Goal: Information Seeking & Learning: Learn about a topic

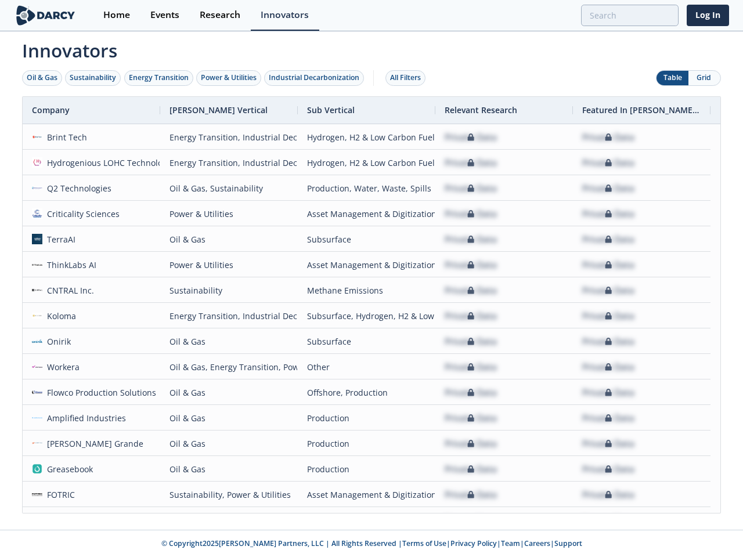
click at [42, 78] on div "Oil & Gas" at bounding box center [42, 78] width 31 height 10
click at [93, 78] on div "Sustainability" at bounding box center [93, 78] width 46 height 10
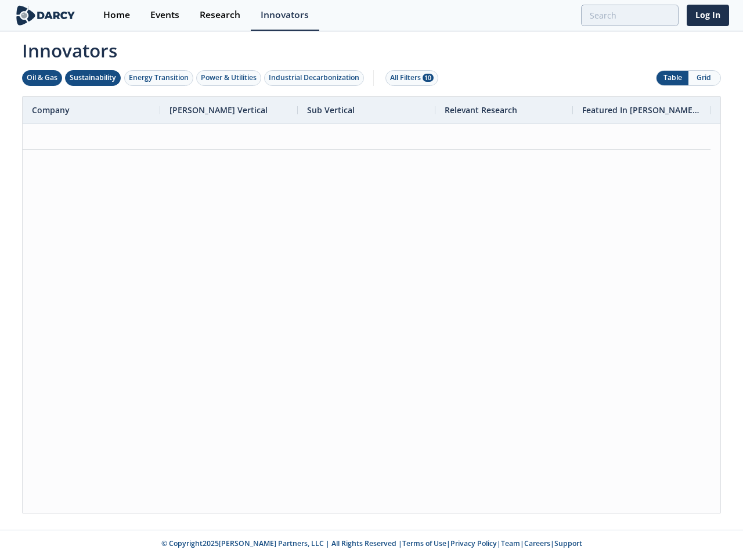
click at [159, 78] on div "Energy Transition" at bounding box center [159, 78] width 60 height 10
click at [230, 78] on div "Power & Utilities" at bounding box center [229, 78] width 56 height 10
click at [316, 78] on div "Industrial Decarbonization" at bounding box center [314, 78] width 91 height 10
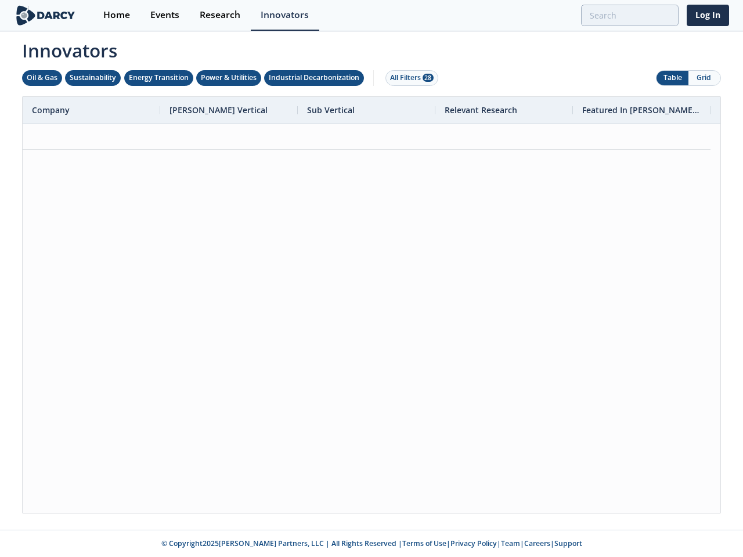
click at [409, 78] on div "All Filters 28" at bounding box center [412, 78] width 44 height 10
